Goal: Information Seeking & Learning: Learn about a topic

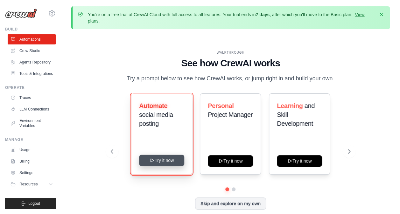
click at [167, 162] on button "Try it now" at bounding box center [161, 160] width 45 height 11
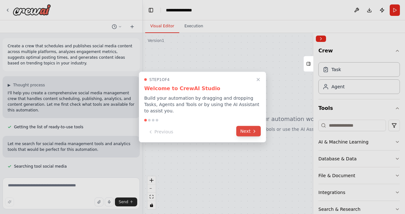
scroll to position [12, 0]
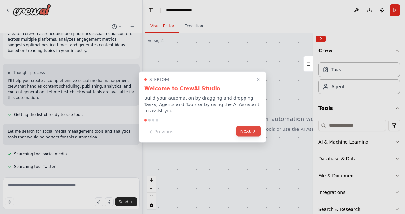
click at [247, 127] on button "Next" at bounding box center [248, 131] width 24 height 10
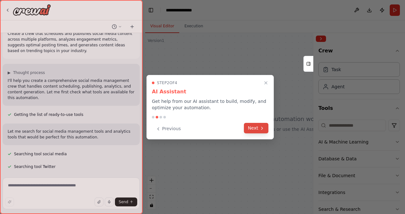
scroll to position [25, 0]
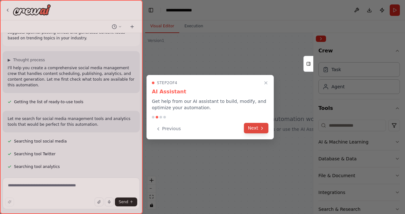
click at [254, 126] on button "Next" at bounding box center [256, 128] width 24 height 10
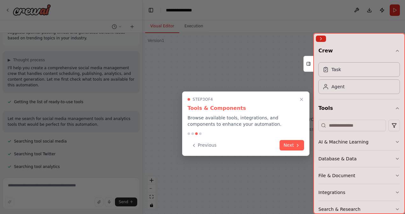
scroll to position [38, 0]
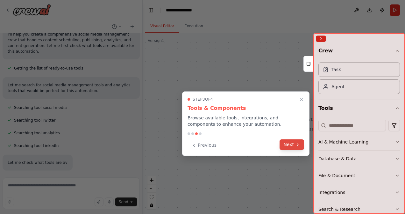
click at [290, 145] on button "Next" at bounding box center [291, 145] width 24 height 10
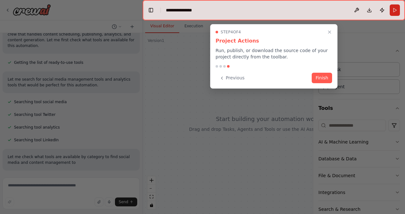
scroll to position [77, 0]
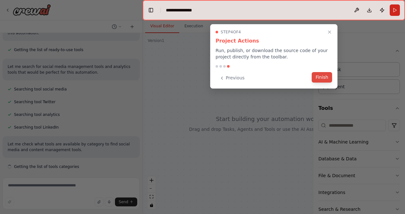
click at [322, 76] on button "Finish" at bounding box center [321, 77] width 20 height 10
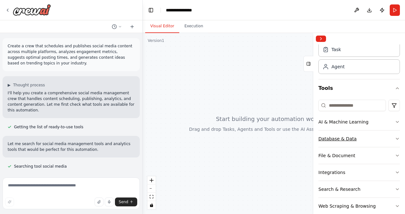
scroll to position [0, 0]
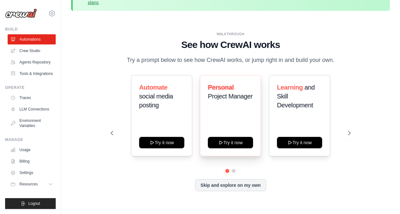
scroll to position [28, 0]
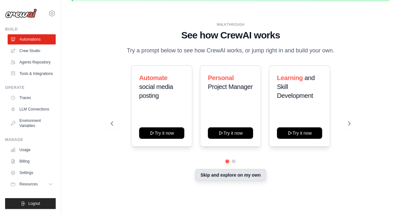
click at [230, 174] on button "Skip and explore on my own" at bounding box center [230, 175] width 71 height 12
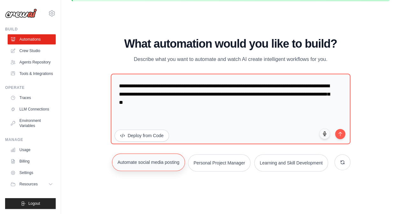
click at [163, 164] on button "Automate social media posting" at bounding box center [148, 162] width 73 height 17
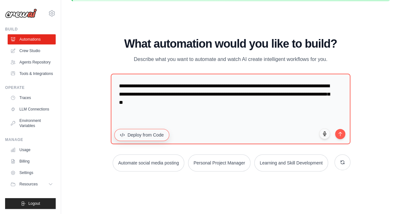
click at [145, 132] on button "Deploy from Code" at bounding box center [141, 135] width 55 height 12
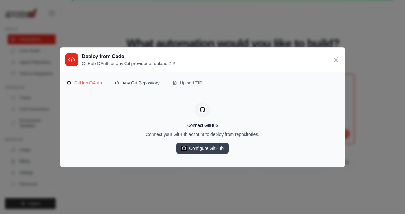
click at [147, 86] on button "Any Git Repository" at bounding box center [136, 83] width 47 height 12
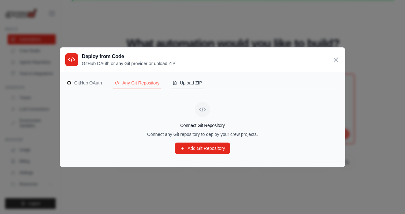
click at [187, 84] on div "Upload ZIP" at bounding box center [187, 83] width 30 height 6
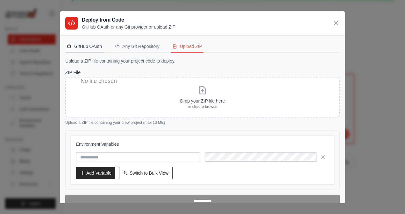
click at [95, 49] on div "GitHub OAuth" at bounding box center [83, 46] width 35 height 6
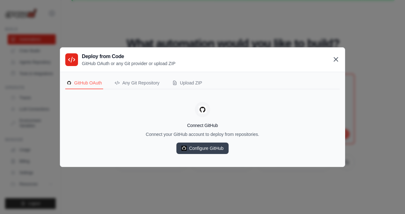
click at [338, 59] on icon at bounding box center [336, 60] width 8 height 8
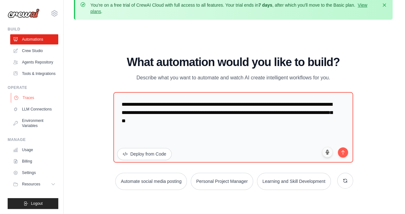
scroll to position [0, 0]
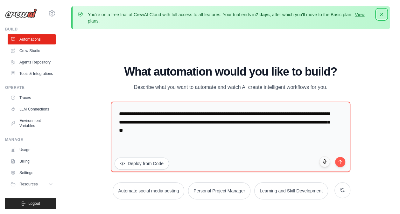
click at [381, 14] on icon "button" at bounding box center [381, 14] width 3 height 3
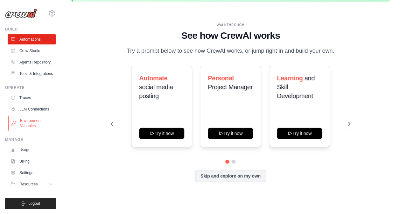
scroll to position [28, 0]
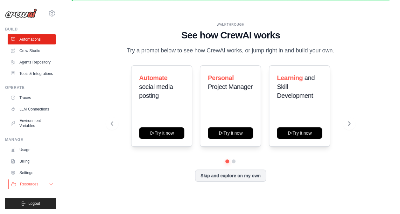
click at [33, 184] on span "Resources" at bounding box center [29, 184] width 18 height 5
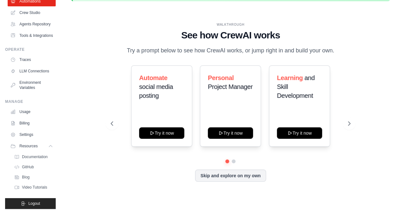
scroll to position [53, 0]
click at [37, 187] on span "Video Tutorials" at bounding box center [35, 187] width 25 height 5
click at [35, 156] on span "Documentation" at bounding box center [36, 157] width 26 height 5
